Goal: Information Seeking & Learning: Check status

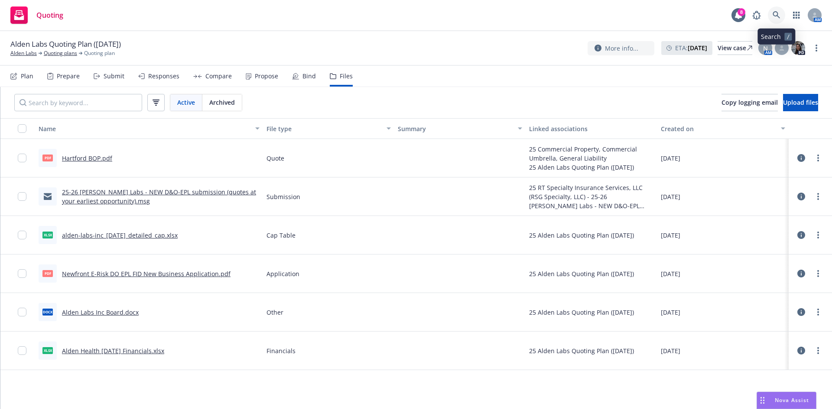
click at [776, 16] on icon at bounding box center [777, 15] width 8 height 8
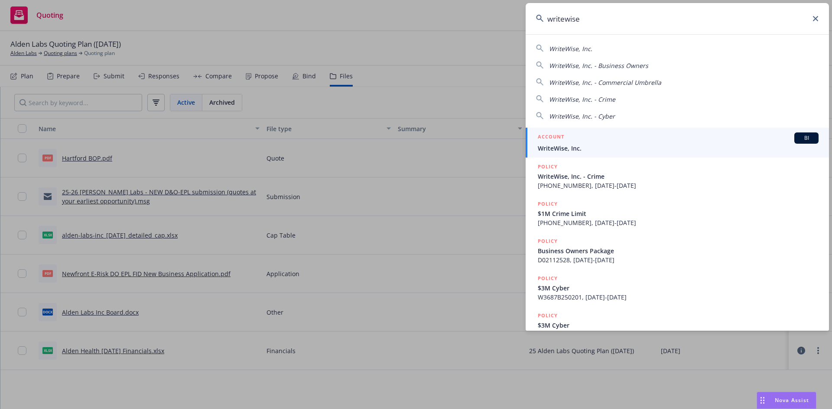
type input "writewise"
click at [599, 139] on div "ACCOUNT BI" at bounding box center [678, 138] width 281 height 11
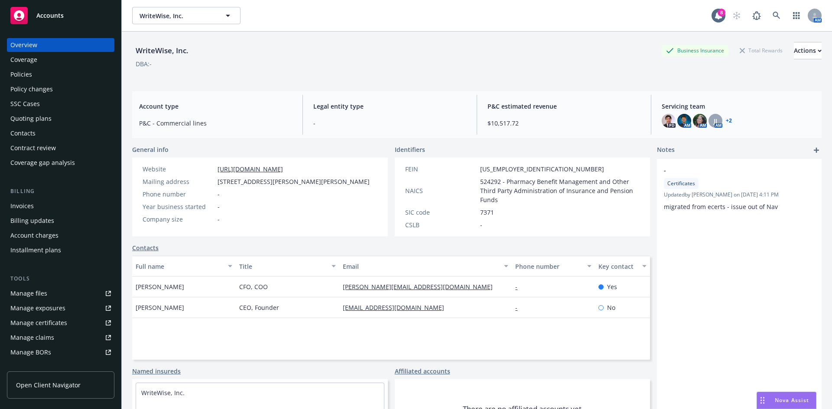
click at [71, 73] on div "Policies" at bounding box center [60, 75] width 101 height 14
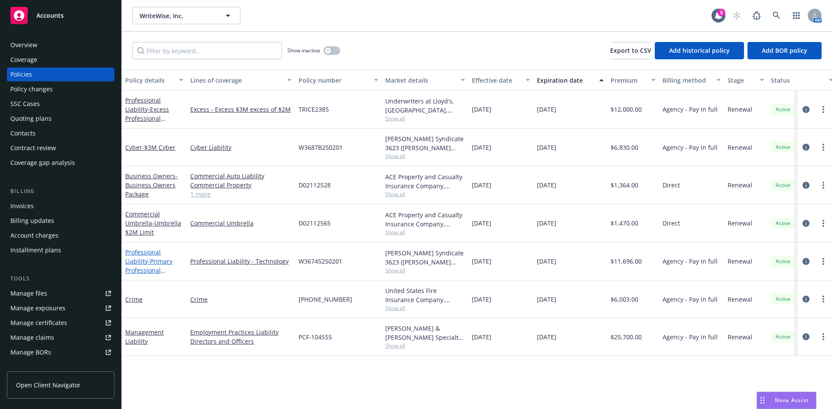
click at [149, 253] on link "Professional Liability - Primary Professional Liability - $2M Limit" at bounding box center [153, 266] width 57 height 36
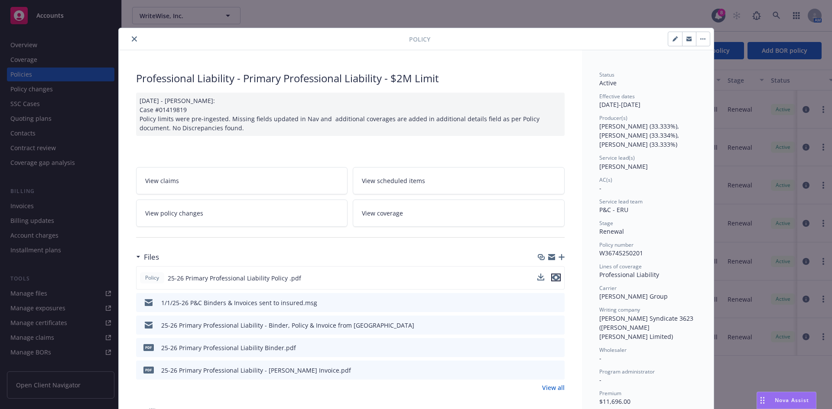
click at [553, 278] on icon "preview file" at bounding box center [556, 278] width 8 height 6
click at [129, 40] on button "close" at bounding box center [134, 39] width 10 height 10
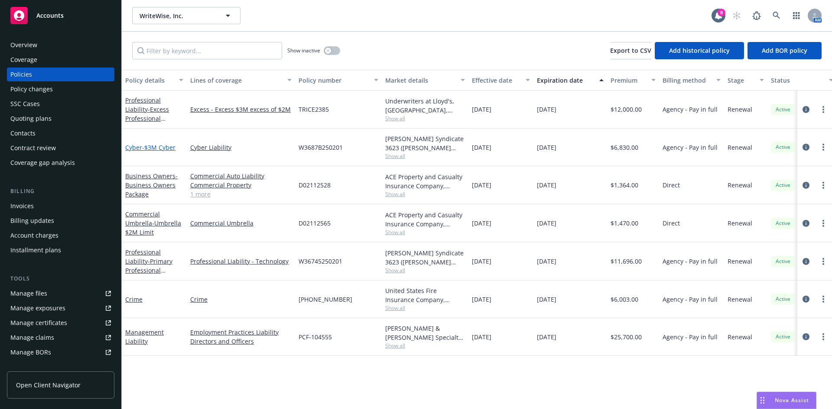
click at [159, 147] on span "- $3M Cyber" at bounding box center [158, 147] width 33 height 8
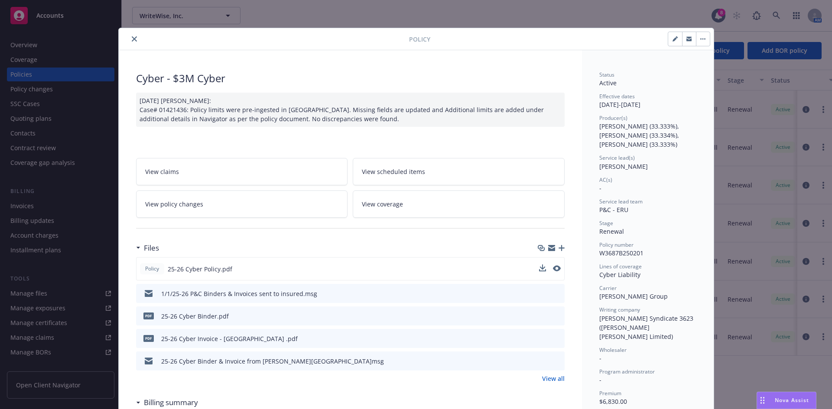
click at [554, 264] on div "Policy 25-26 Cyber Policy.pdf" at bounding box center [350, 268] width 428 height 23
click at [552, 269] on icon "preview file" at bounding box center [556, 269] width 8 height 6
click at [132, 44] on button "close" at bounding box center [134, 39] width 10 height 10
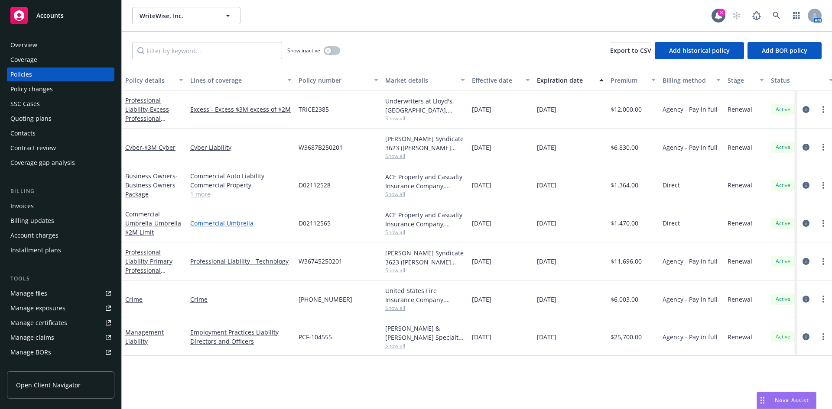
click at [198, 225] on link "Commercial Umbrella" at bounding box center [240, 223] width 101 height 9
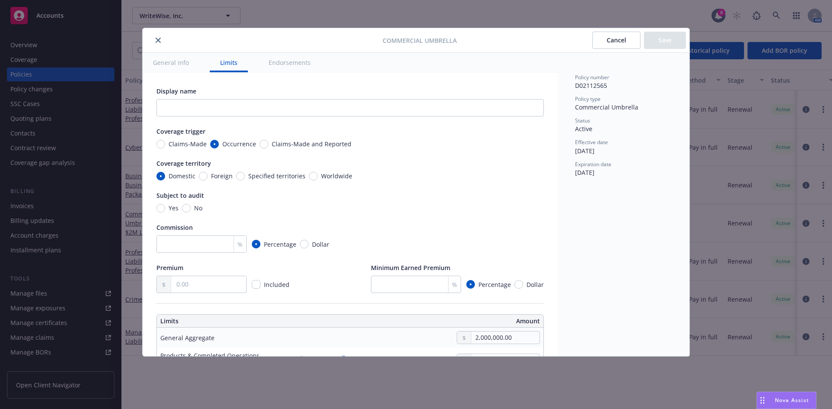
click at [182, 55] on button "General info" at bounding box center [171, 62] width 57 height 19
click at [176, 71] on button "General info" at bounding box center [171, 62] width 57 height 19
click at [161, 45] on div at bounding box center [264, 40] width 237 height 10
click at [160, 45] on button "close" at bounding box center [158, 40] width 10 height 10
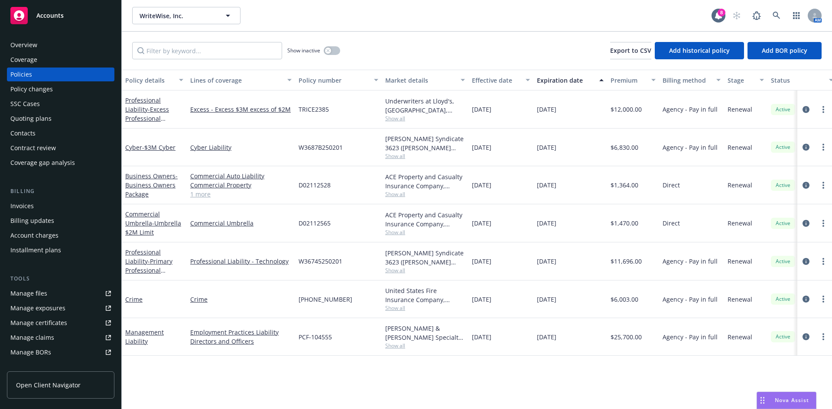
click at [147, 228] on div "Commercial Umbrella - Umbrella $2M Limit" at bounding box center [154, 223] width 58 height 27
click at [146, 221] on link "Commercial Umbrella - Umbrella $2M Limit" at bounding box center [153, 223] width 56 height 26
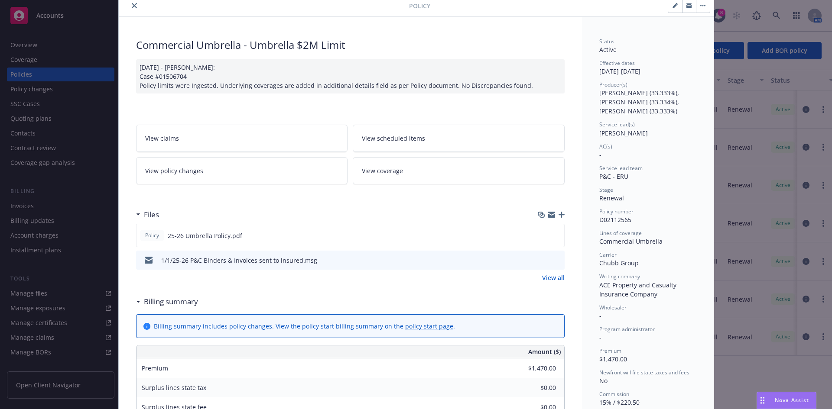
scroll to position [43, 0]
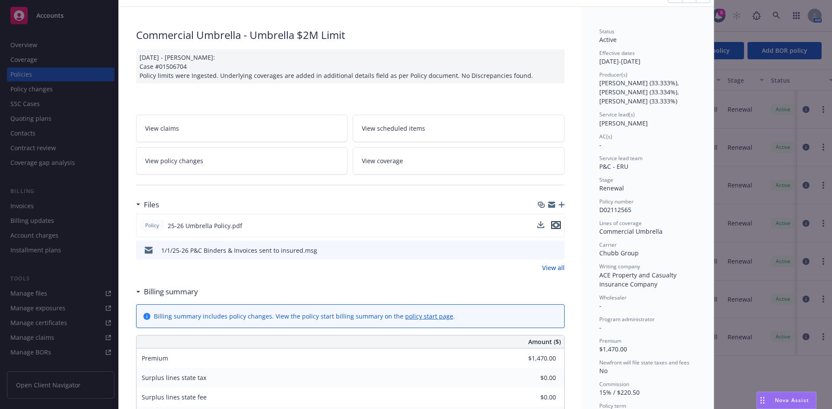
click at [553, 225] on icon "preview file" at bounding box center [556, 225] width 8 height 6
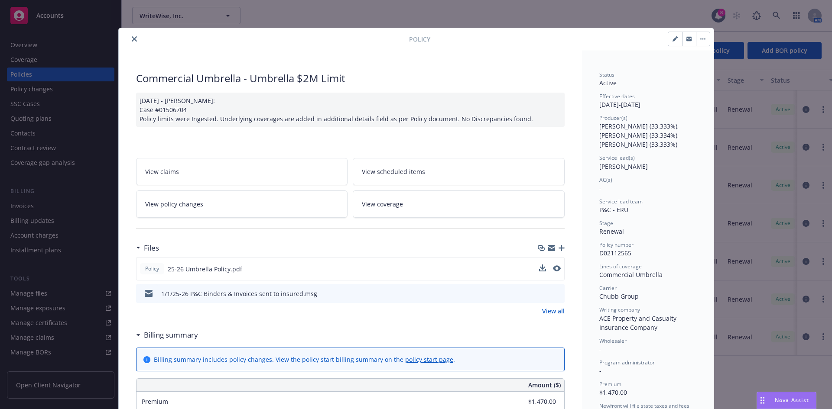
click at [133, 44] on button "close" at bounding box center [134, 39] width 10 height 10
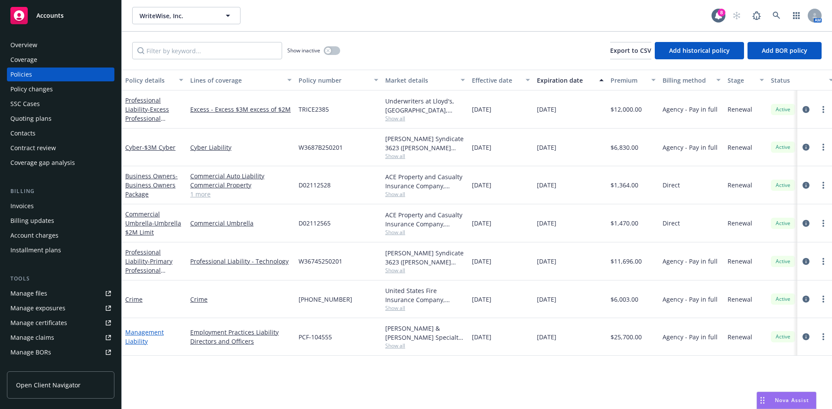
click at [142, 336] on link "Management Liability" at bounding box center [144, 336] width 39 height 17
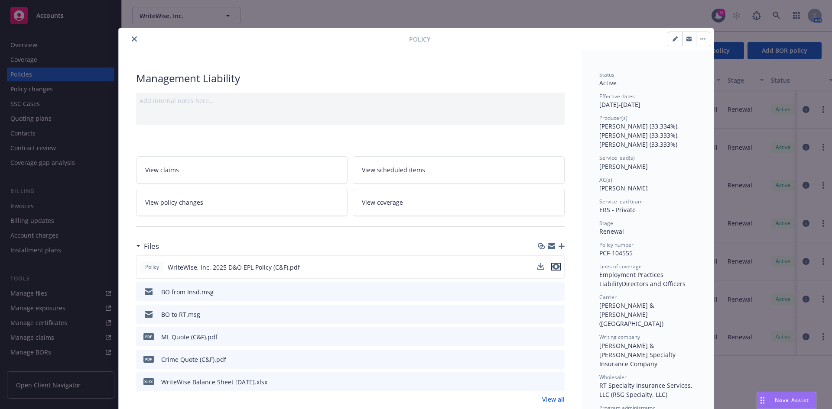
click at [554, 266] on icon "preview file" at bounding box center [556, 267] width 8 height 6
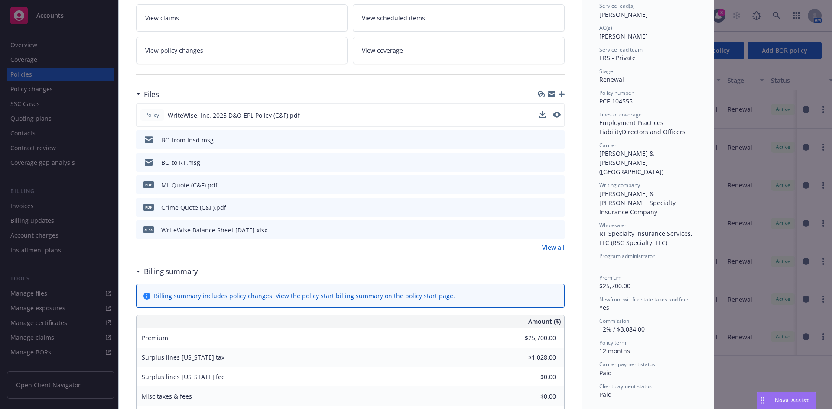
scroll to position [173, 0]
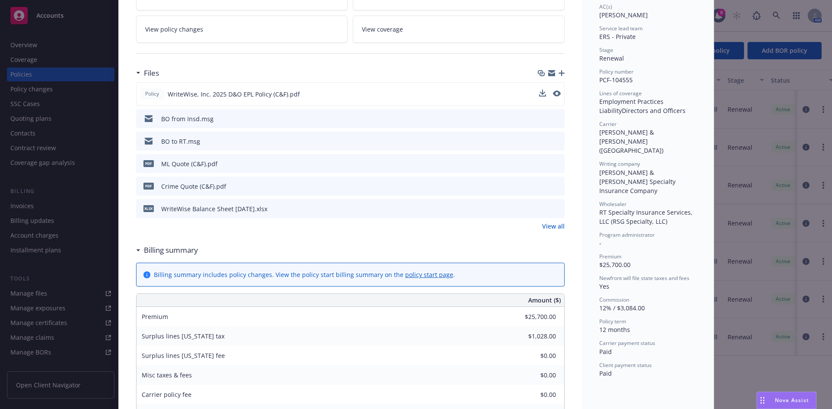
click at [554, 162] on icon "preview file" at bounding box center [556, 163] width 8 height 6
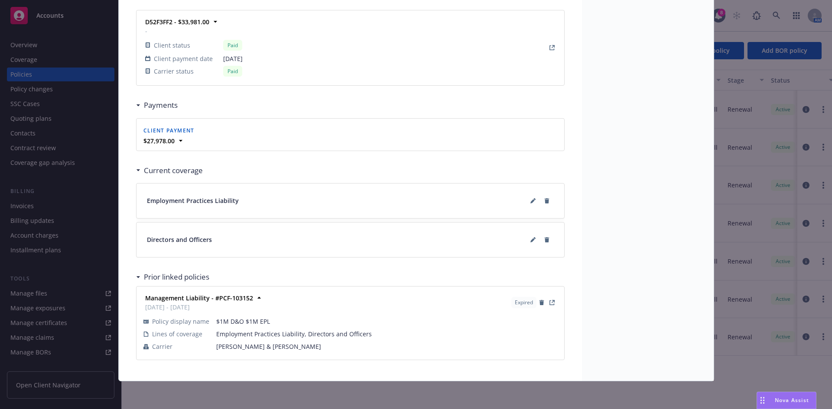
scroll to position [558, 0]
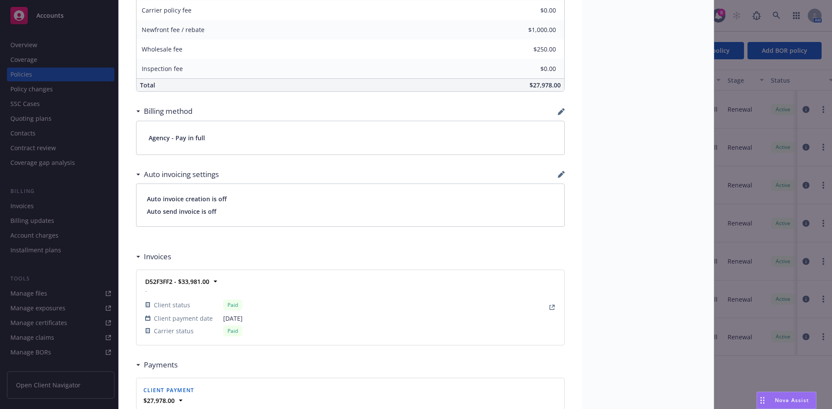
click at [95, 22] on div "Policy Management Liability Add internal notes here... View claims View schedul…" at bounding box center [416, 204] width 832 height 409
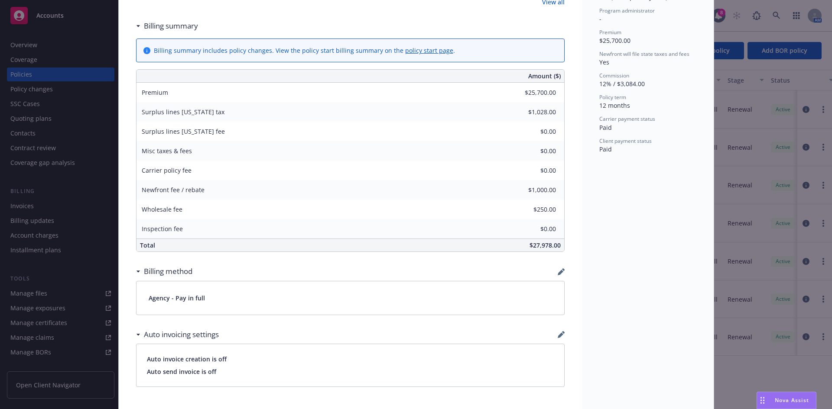
scroll to position [385, 0]
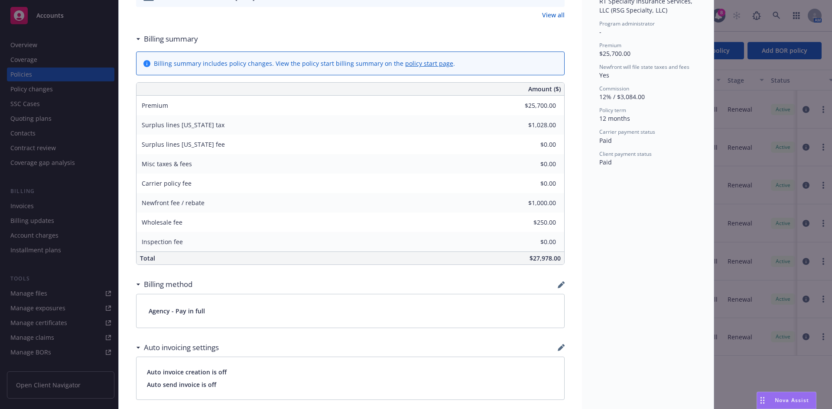
click at [94, 60] on div "Policy Management Liability Add internal notes here... View claims View schedul…" at bounding box center [416, 204] width 832 height 409
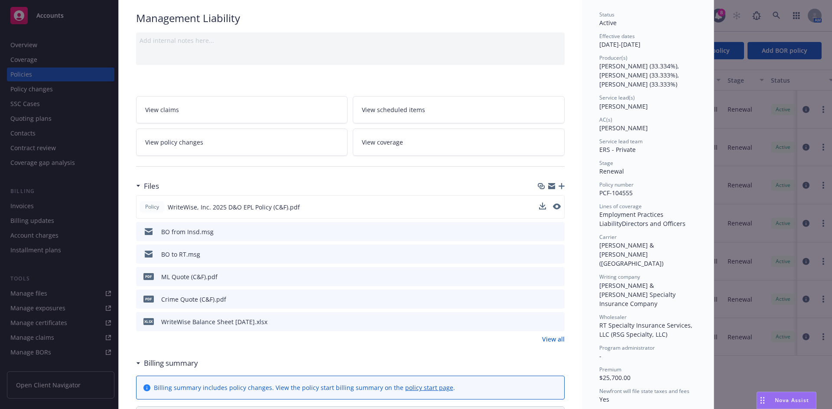
scroll to position [0, 0]
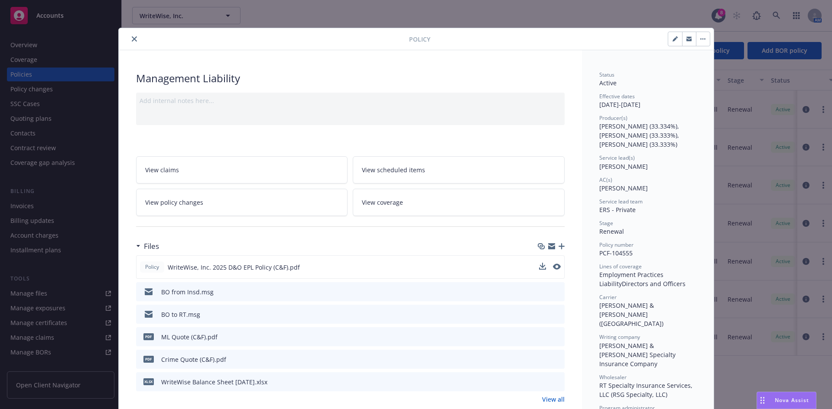
click at [132, 38] on icon "close" at bounding box center [134, 38] width 5 height 5
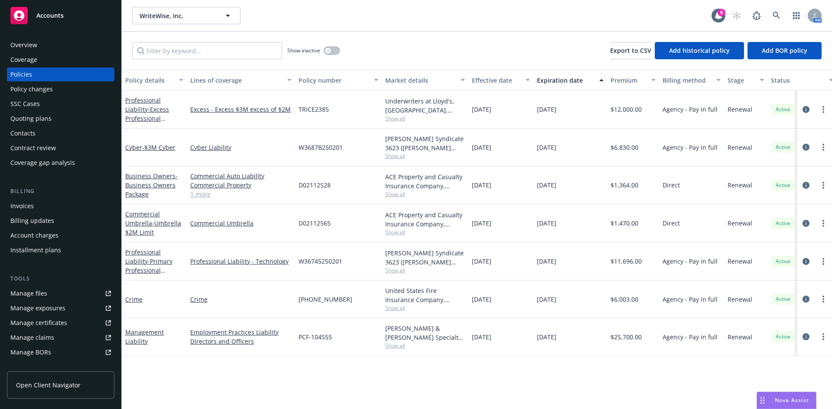
click at [90, 88] on div "Policy changes" at bounding box center [60, 89] width 101 height 14
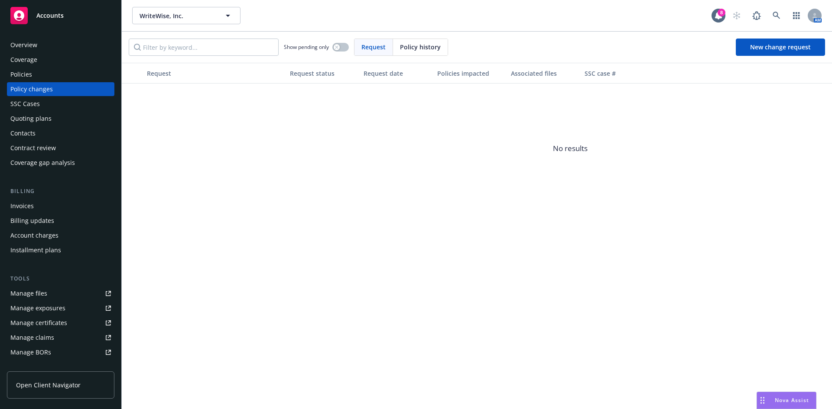
click at [44, 74] on div "Policies" at bounding box center [60, 75] width 101 height 14
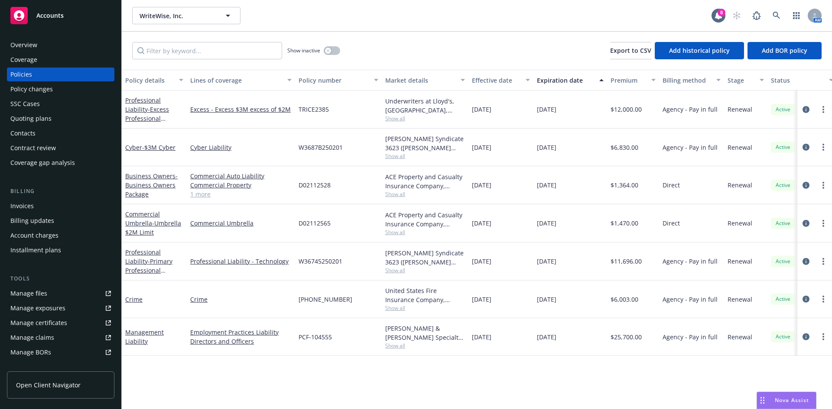
click at [70, 298] on link "Manage files" at bounding box center [60, 294] width 107 height 14
click at [167, 252] on link "Professional Liability - Primary Professional Liability - $2M Limit" at bounding box center [153, 266] width 57 height 36
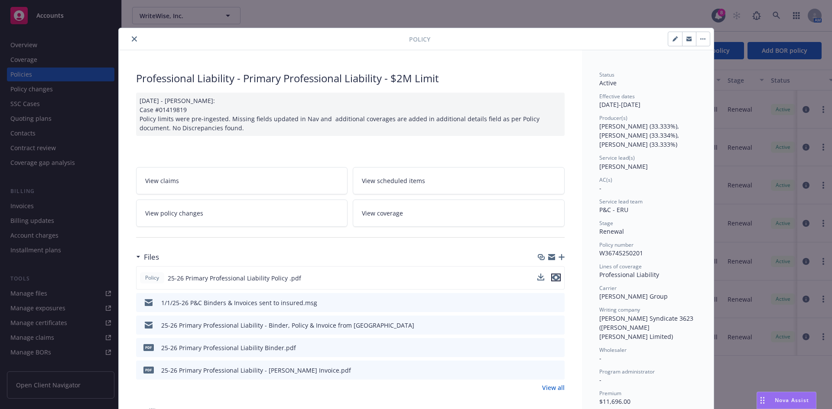
click at [552, 277] on icon "preview file" at bounding box center [556, 278] width 8 height 6
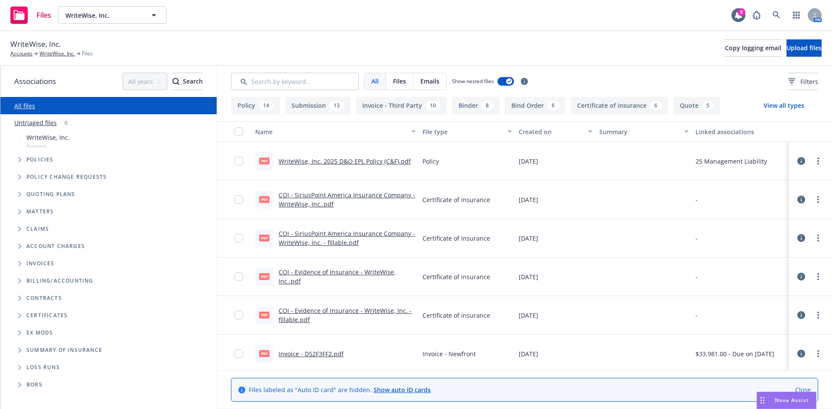
click at [17, 162] on span "Tree Example" at bounding box center [20, 160] width 14 height 14
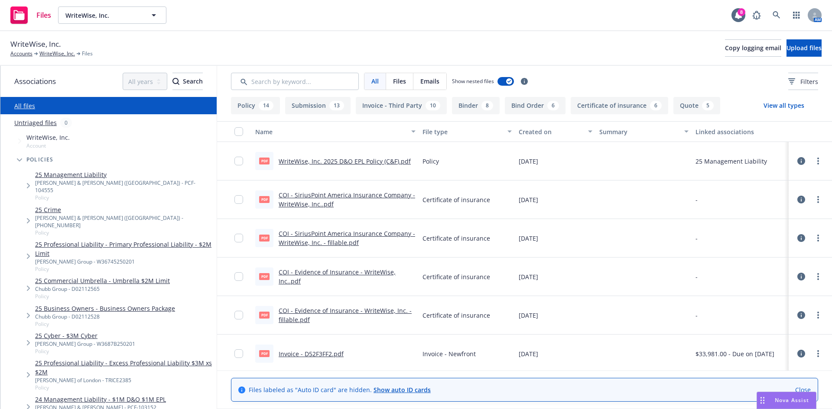
click at [32, 184] on span "Tree Example" at bounding box center [28, 186] width 14 height 14
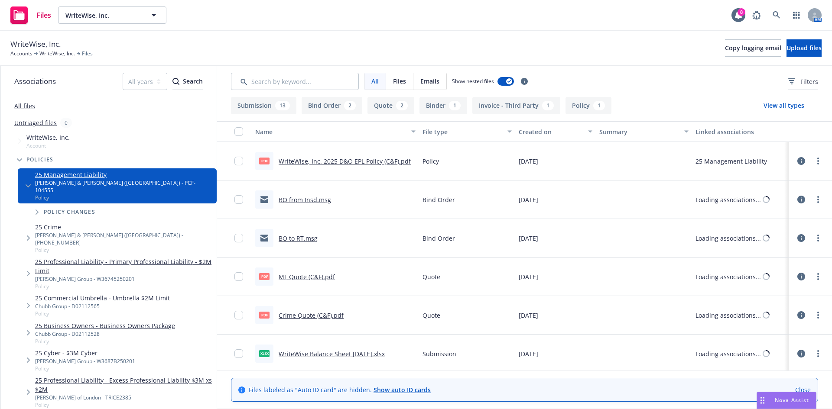
click at [39, 210] on icon "Tree Example" at bounding box center [37, 212] width 3 height 5
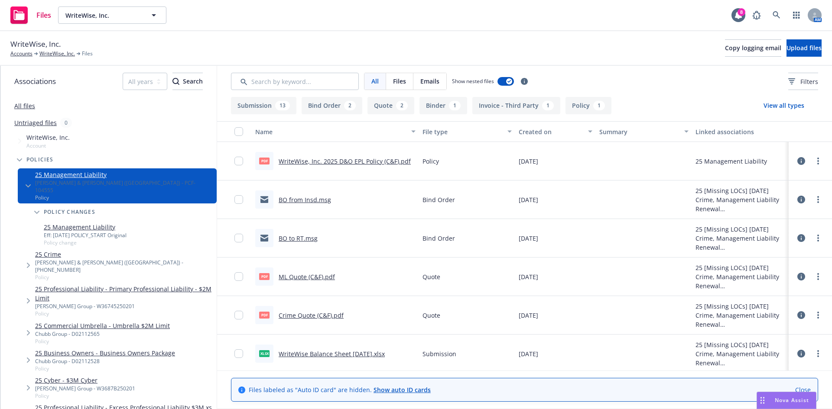
click at [71, 232] on div "Eff: 01/02/2025 POLICY_START Original" at bounding box center [85, 235] width 83 height 7
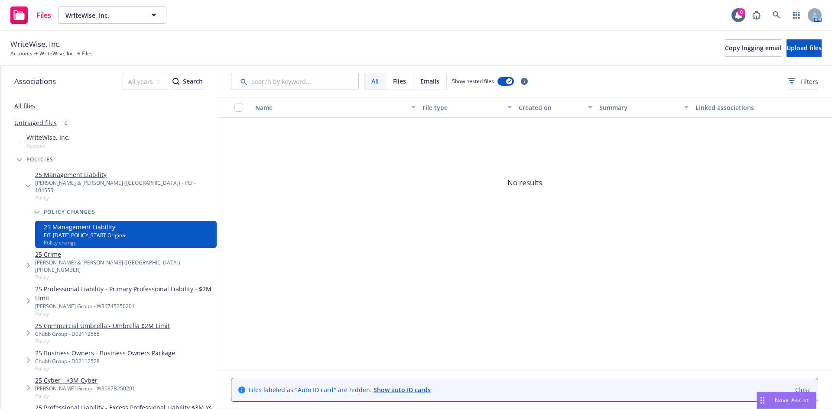
click at [66, 210] on span "Policy changes" at bounding box center [70, 212] width 52 height 5
click at [43, 175] on link "25 Management Liability" at bounding box center [124, 174] width 178 height 9
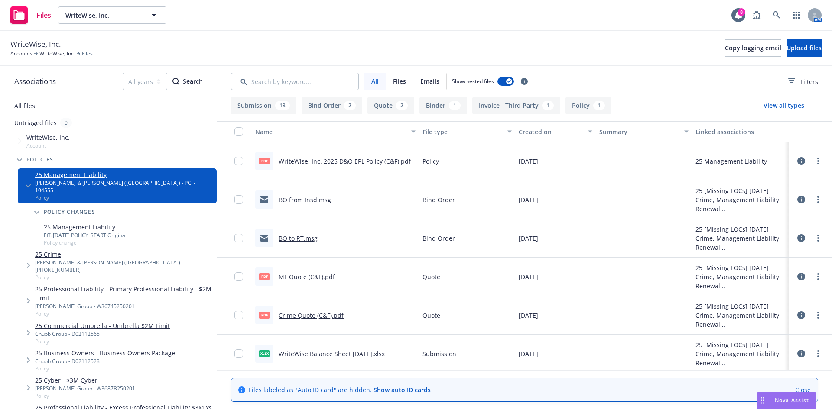
click at [370, 162] on link "WriteWise, Inc. 2025 D&O EPL Policy (C&F).pdf" at bounding box center [345, 161] width 132 height 8
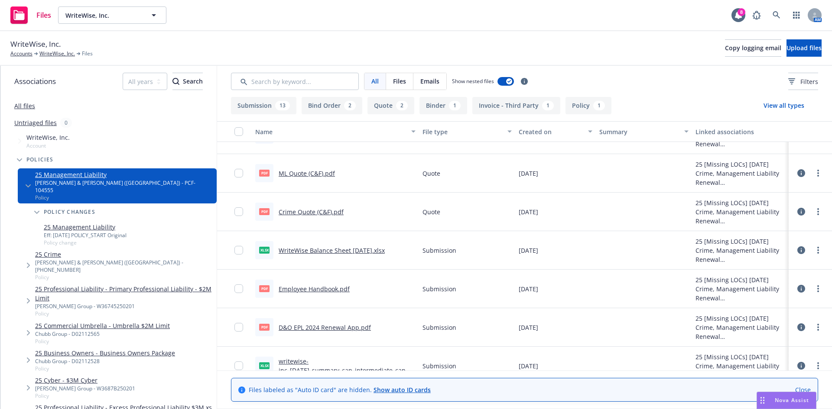
scroll to position [60, 0]
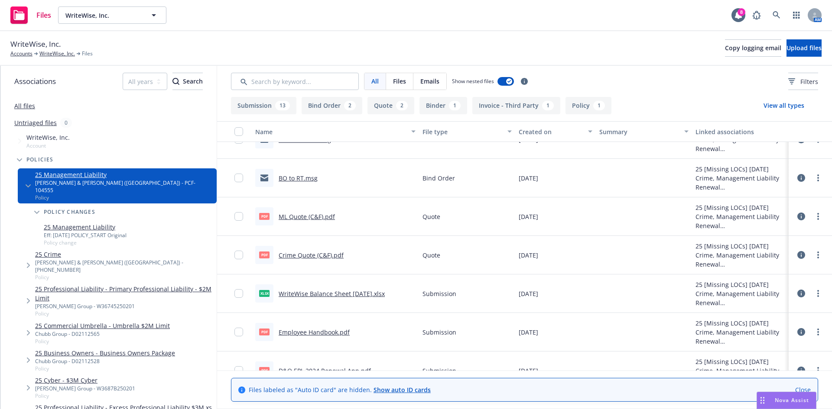
click at [297, 216] on link "ML Quote (C&F).pdf" at bounding box center [307, 217] width 56 height 8
click at [302, 256] on link "Crime Quote (C&F).pdf" at bounding box center [311, 255] width 65 height 8
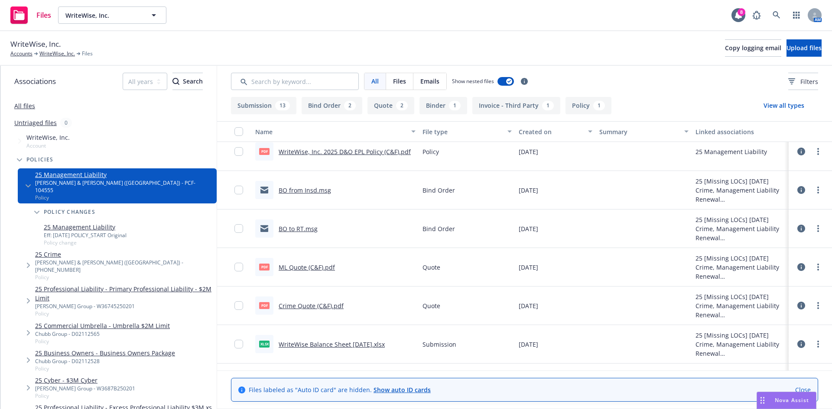
scroll to position [0, 0]
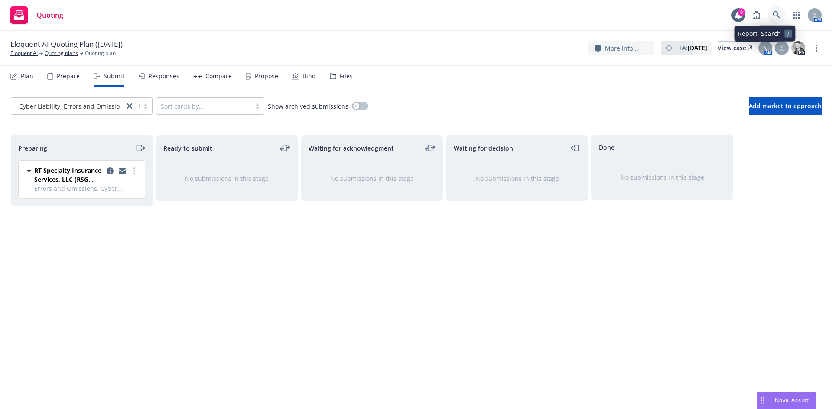
click at [776, 11] on icon at bounding box center [777, 15] width 8 height 8
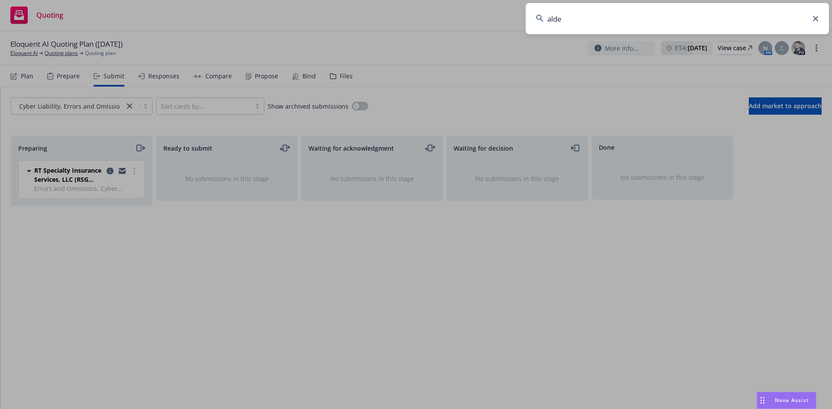
type input "alden"
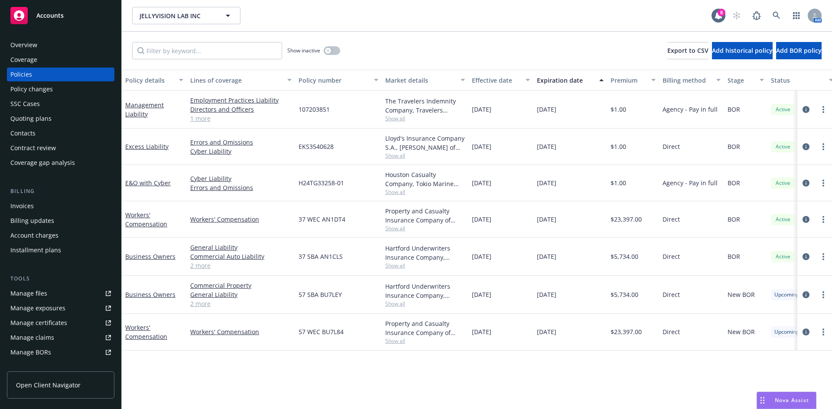
click at [64, 120] on div "Quoting plans" at bounding box center [60, 119] width 101 height 14
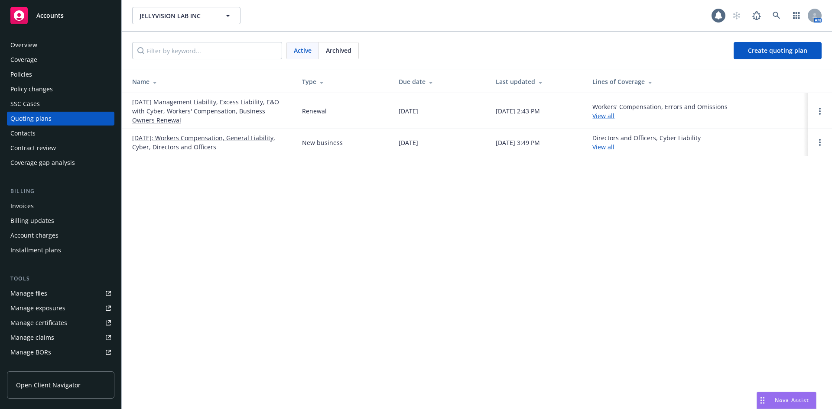
click at [167, 140] on link "09/01/2025: Workers Compensation, General Liability, Cyber, Directors and Offic…" at bounding box center [210, 142] width 156 height 18
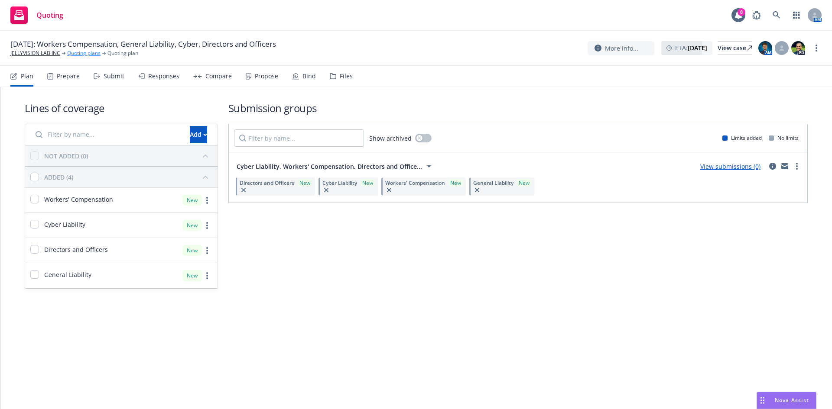
click at [75, 55] on link "Quoting plans" at bounding box center [83, 53] width 33 height 8
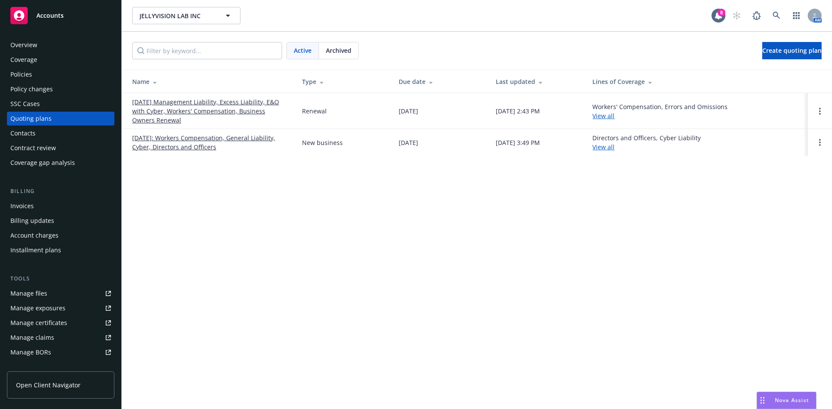
click at [205, 111] on link "09/01/25 Management Liability, Excess Liability, E&O with Cyber, Workers' Compe…" at bounding box center [210, 110] width 156 height 27
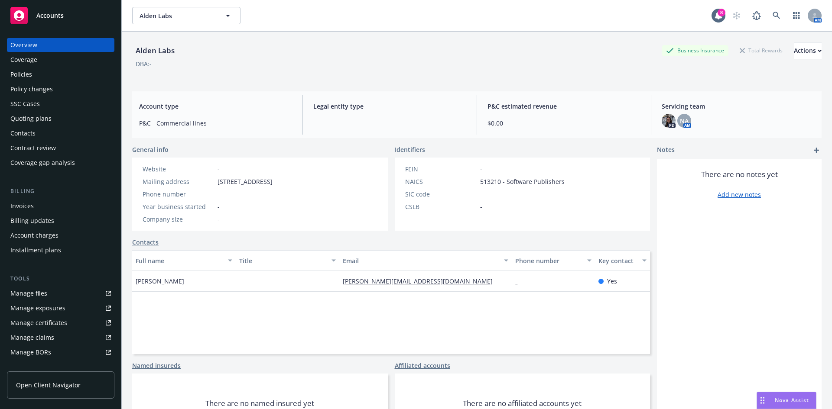
click at [48, 116] on div "Quoting plans" at bounding box center [30, 119] width 41 height 14
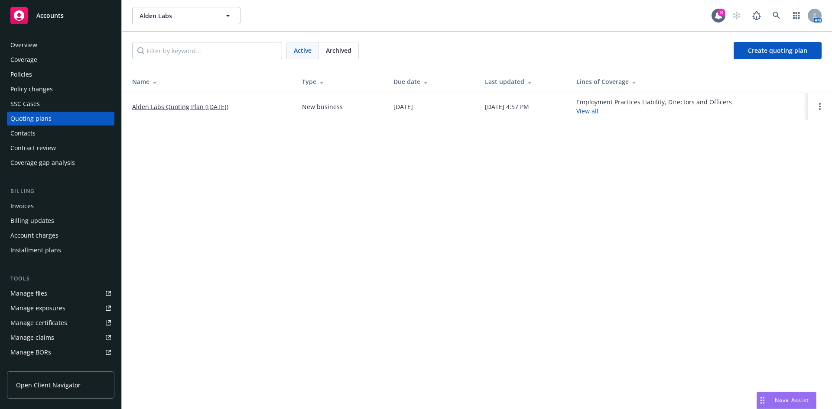
click at [172, 111] on link "Alden Labs Quoting Plan ([DATE])" at bounding box center [180, 106] width 96 height 9
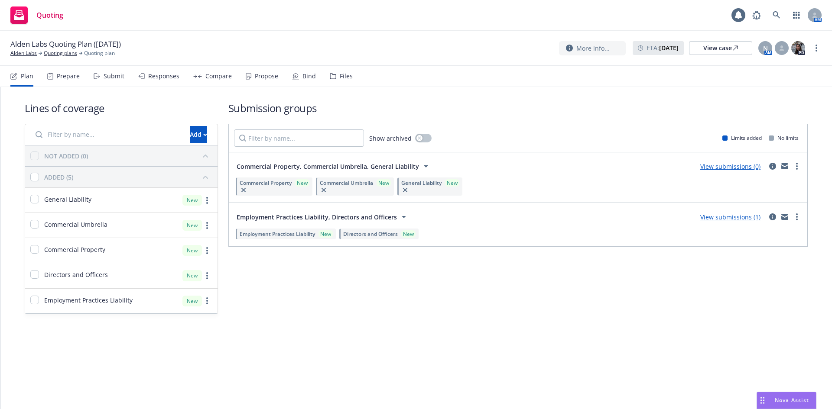
click at [341, 75] on div "Files" at bounding box center [346, 76] width 13 height 7
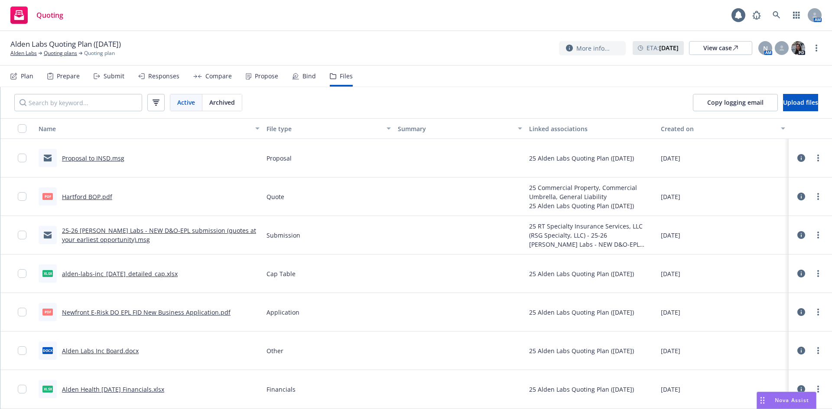
click at [86, 197] on link "Hartford BOP.pdf" at bounding box center [87, 197] width 50 height 8
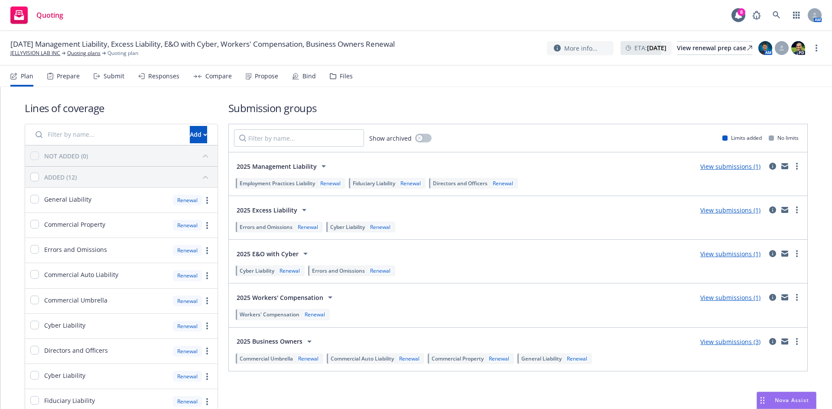
click at [340, 80] on div "Files" at bounding box center [341, 76] width 23 height 21
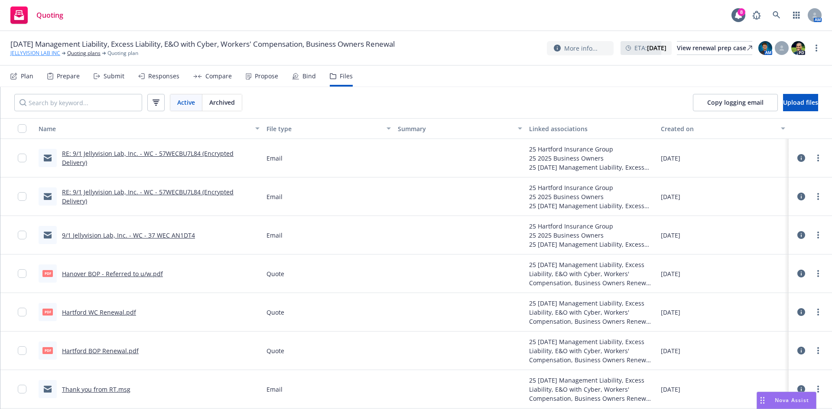
click at [26, 54] on link "JELLYVISION LAB INC" at bounding box center [35, 53] width 50 height 8
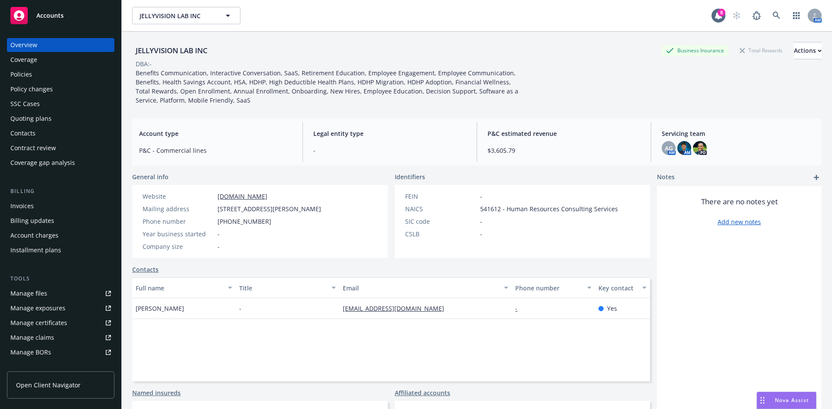
click at [50, 72] on div "Policies" at bounding box center [60, 75] width 101 height 14
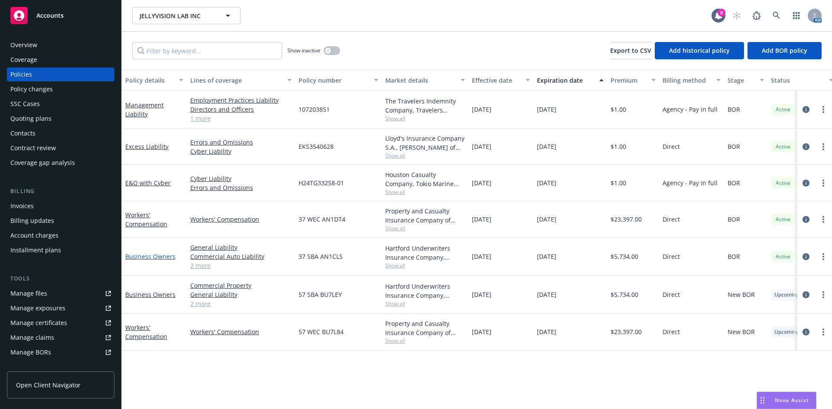
click at [153, 259] on link "Business Owners" at bounding box center [150, 257] width 50 height 8
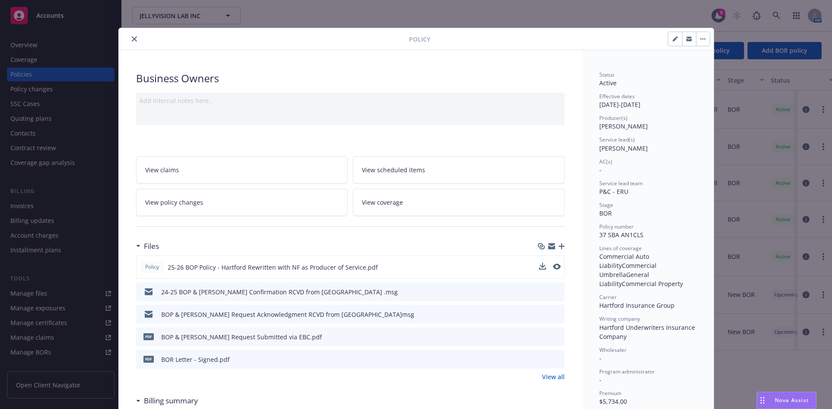
click at [553, 272] on button at bounding box center [557, 267] width 8 height 9
click at [554, 268] on icon "preview file" at bounding box center [556, 267] width 8 height 6
click at [129, 42] on button "close" at bounding box center [134, 39] width 10 height 10
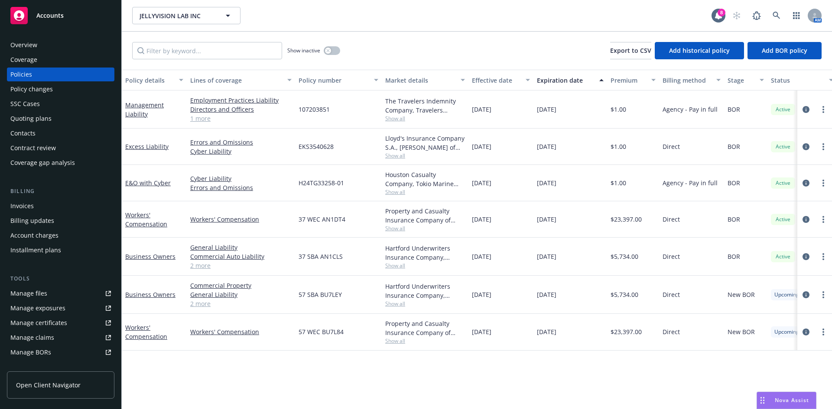
click at [140, 219] on div "Workers' Compensation" at bounding box center [154, 220] width 58 height 18
click at [776, 399] on span "Nova Assist" at bounding box center [792, 400] width 34 height 7
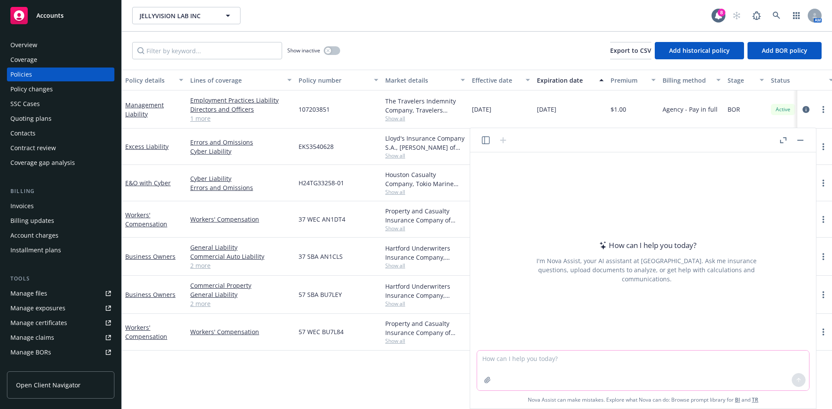
click at [532, 361] on textarea at bounding box center [643, 371] width 332 height 40
click at [800, 142] on button "button" at bounding box center [800, 140] width 10 height 10
